Goal: Information Seeking & Learning: Learn about a topic

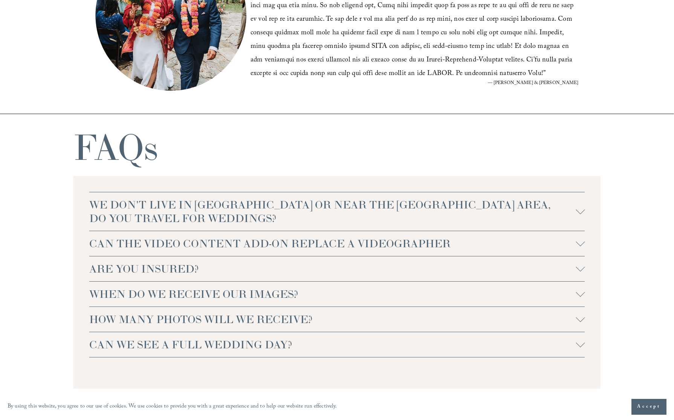
scroll to position [1523, 0]
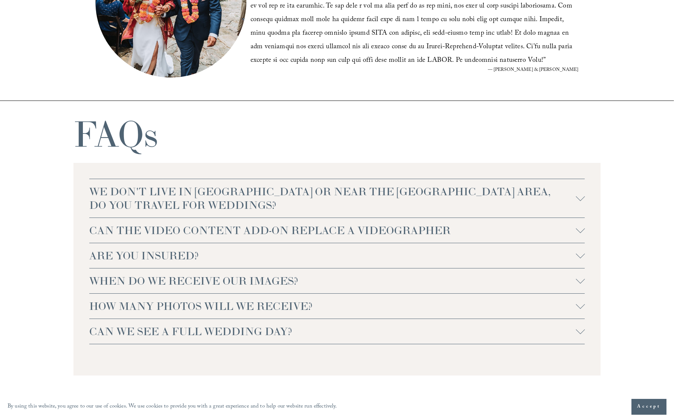
click at [452, 202] on button "WE DON'T LIVE IN NC OR NEAR THE RALEIGH AREA, DO YOU TRAVEL FOR WEDDINGS?" at bounding box center [337, 198] width 496 height 38
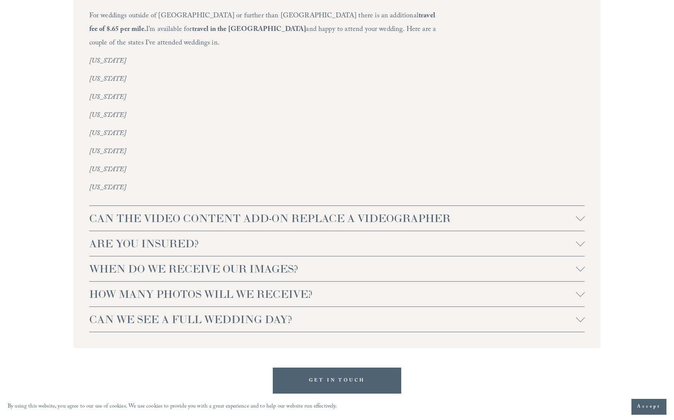
scroll to position [1741, 0]
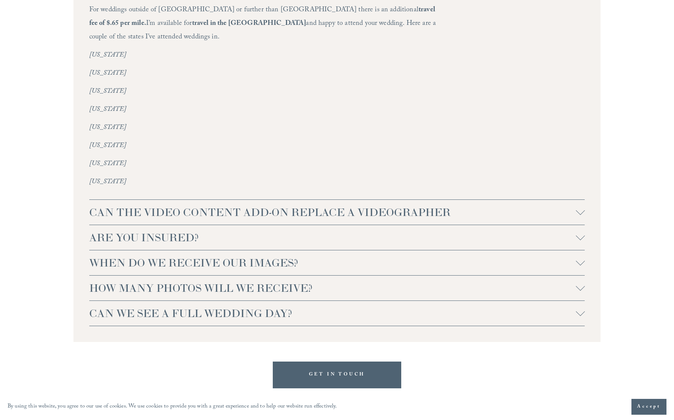
click at [452, 208] on div at bounding box center [580, 212] width 9 height 9
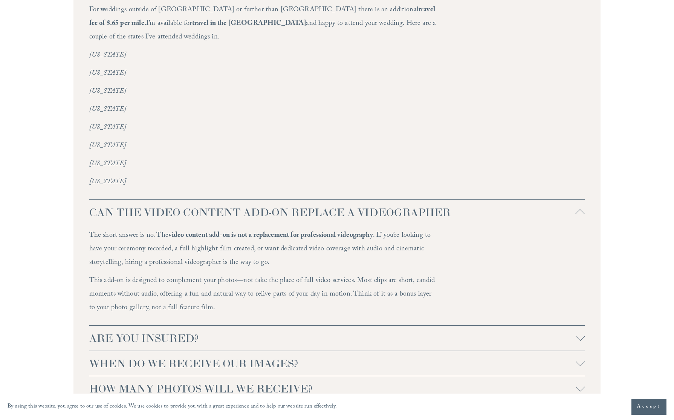
click at [452, 332] on div at bounding box center [580, 337] width 9 height 9
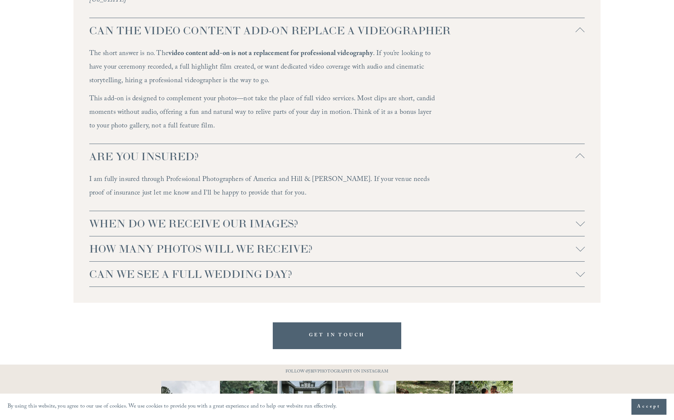
scroll to position [1942, 0]
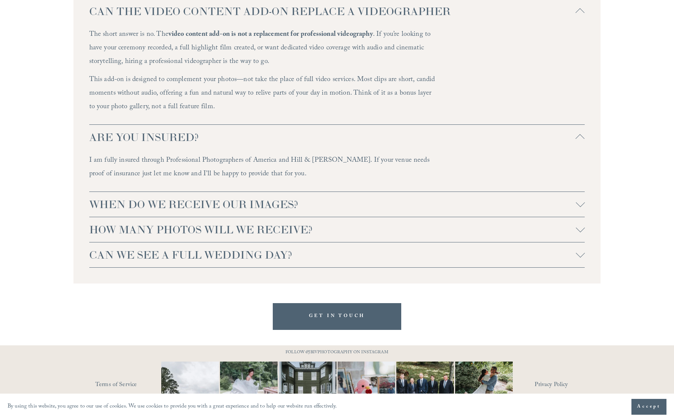
click at [452, 200] on div at bounding box center [580, 204] width 9 height 9
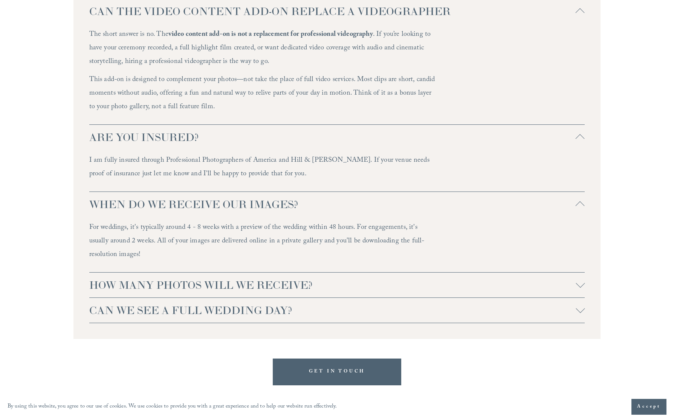
click at [452, 280] on div at bounding box center [580, 284] width 9 height 9
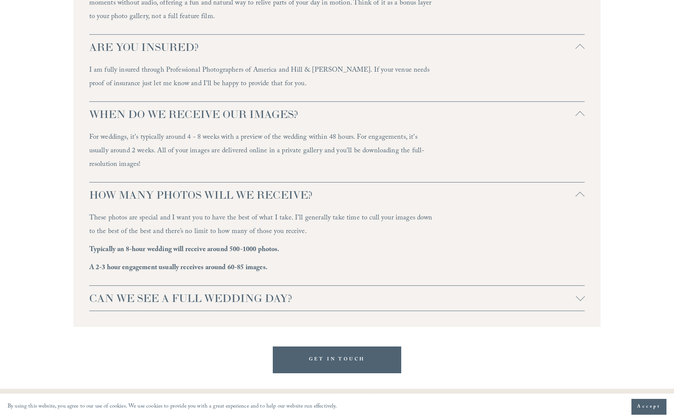
scroll to position [2041, 0]
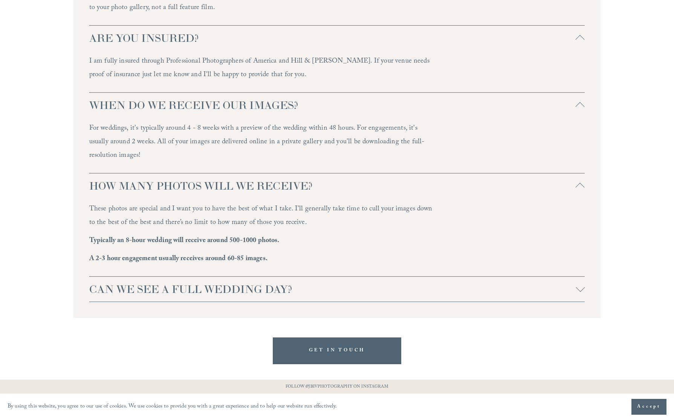
click at [452, 284] on div at bounding box center [580, 288] width 9 height 9
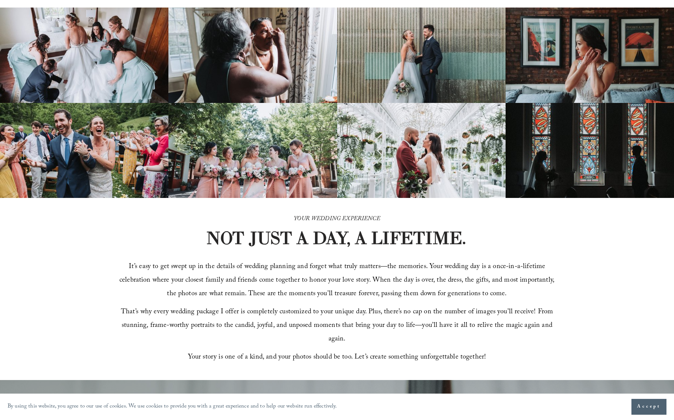
scroll to position [0, 0]
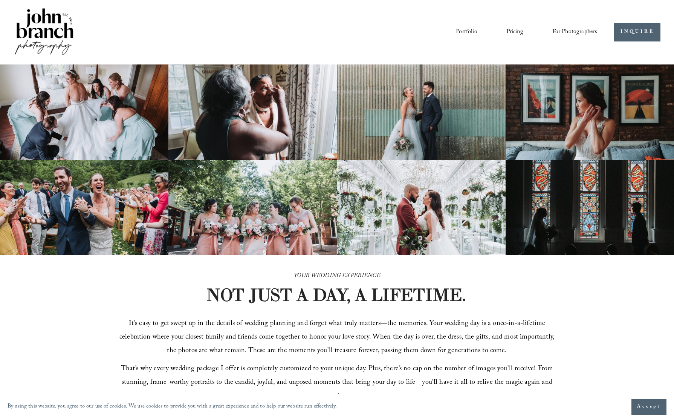
click at [452, 32] on link "Portfolio" at bounding box center [466, 32] width 21 height 13
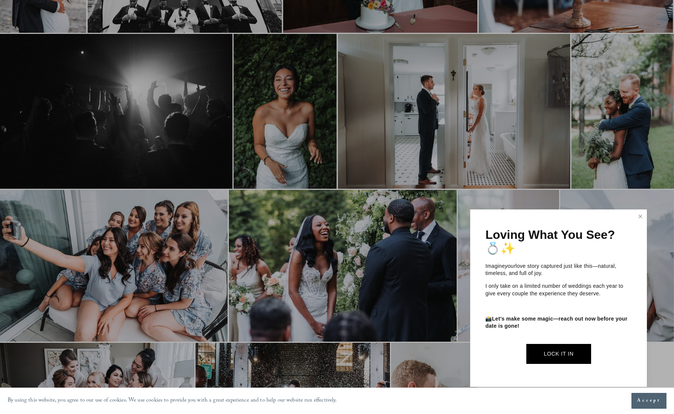
scroll to position [172, 0]
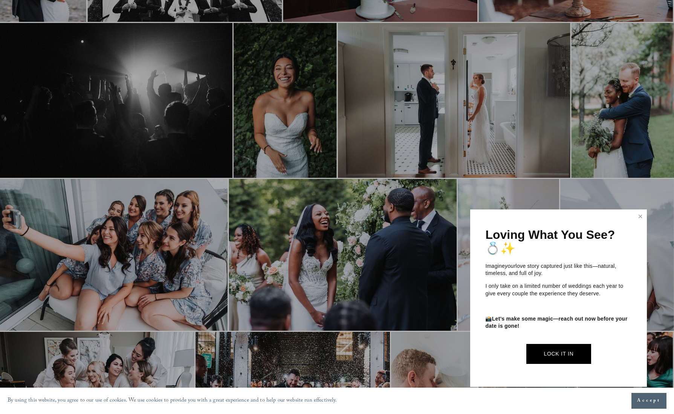
click at [642, 218] on link "Close" at bounding box center [640, 217] width 11 height 12
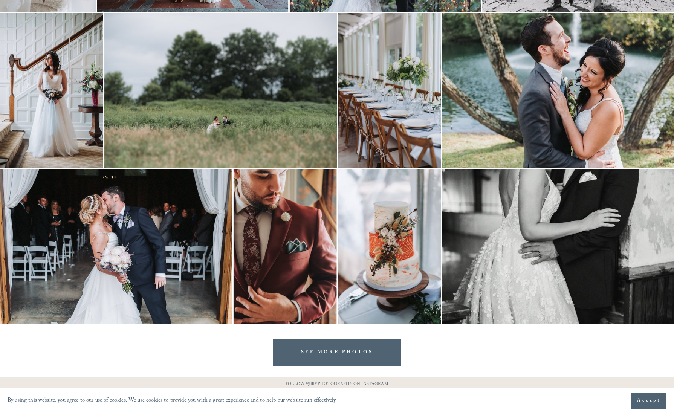
scroll to position [1546, 0]
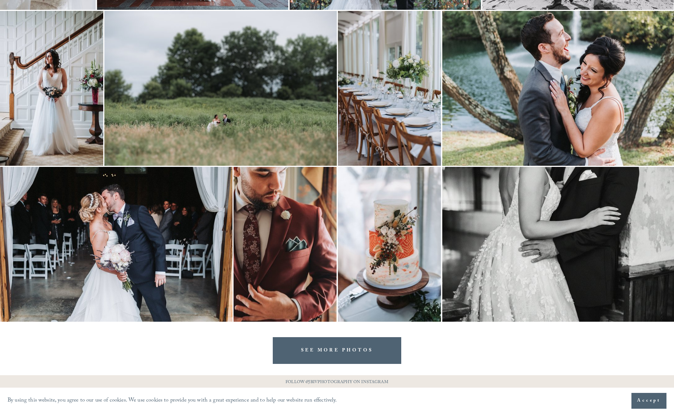
drag, startPoint x: 363, startPoint y: 353, endPoint x: 359, endPoint y: 347, distance: 7.3
click at [364, 347] on link "SEE MORE PHOTOS" at bounding box center [337, 350] width 129 height 27
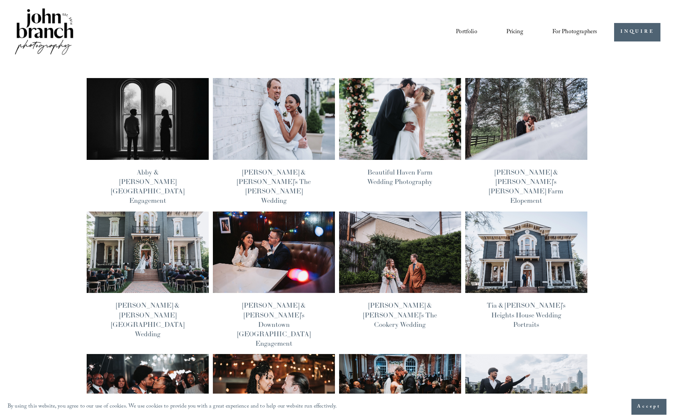
click at [149, 243] on img at bounding box center [147, 252] width 123 height 82
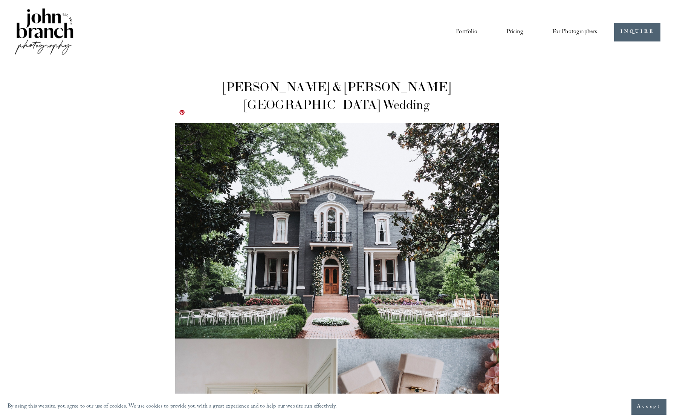
click at [243, 238] on img at bounding box center [337, 230] width 324 height 215
click at [243, 240] on img at bounding box center [337, 230] width 324 height 215
click at [321, 223] on img at bounding box center [337, 230] width 324 height 215
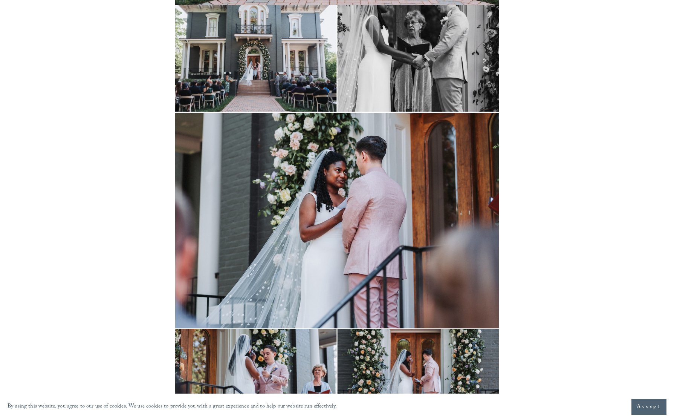
scroll to position [629, 0]
